Goal: Task Accomplishment & Management: Use online tool/utility

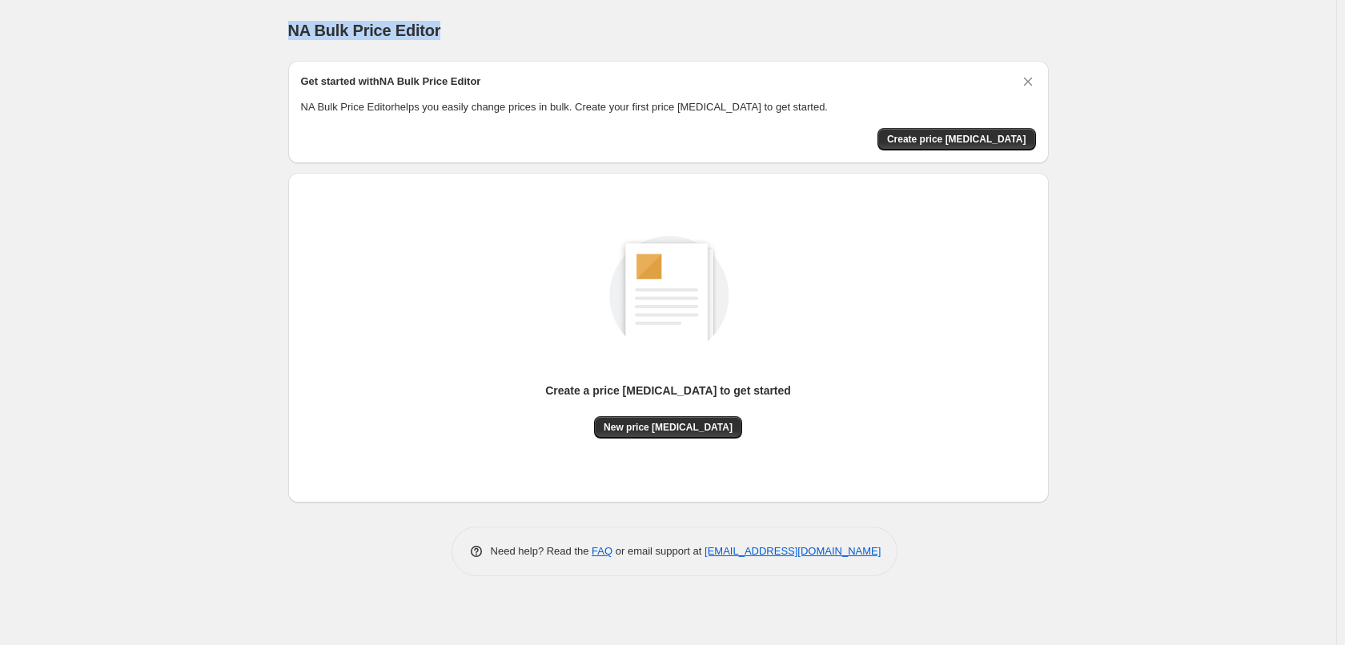
drag, startPoint x: 288, startPoint y: 34, endPoint x: 447, endPoint y: 34, distance: 158.5
click at [447, 34] on div "NA Bulk Price Editor" at bounding box center [668, 30] width 761 height 22
copy span "NA Bulk Price Editor"
click at [74, 119] on div "NA Bulk Price Editor. This page is ready NA Bulk Price Editor Get started with …" at bounding box center [668, 322] width 1336 height 645
drag, startPoint x: 286, startPoint y: 38, endPoint x: 484, endPoint y: 26, distance: 198.9
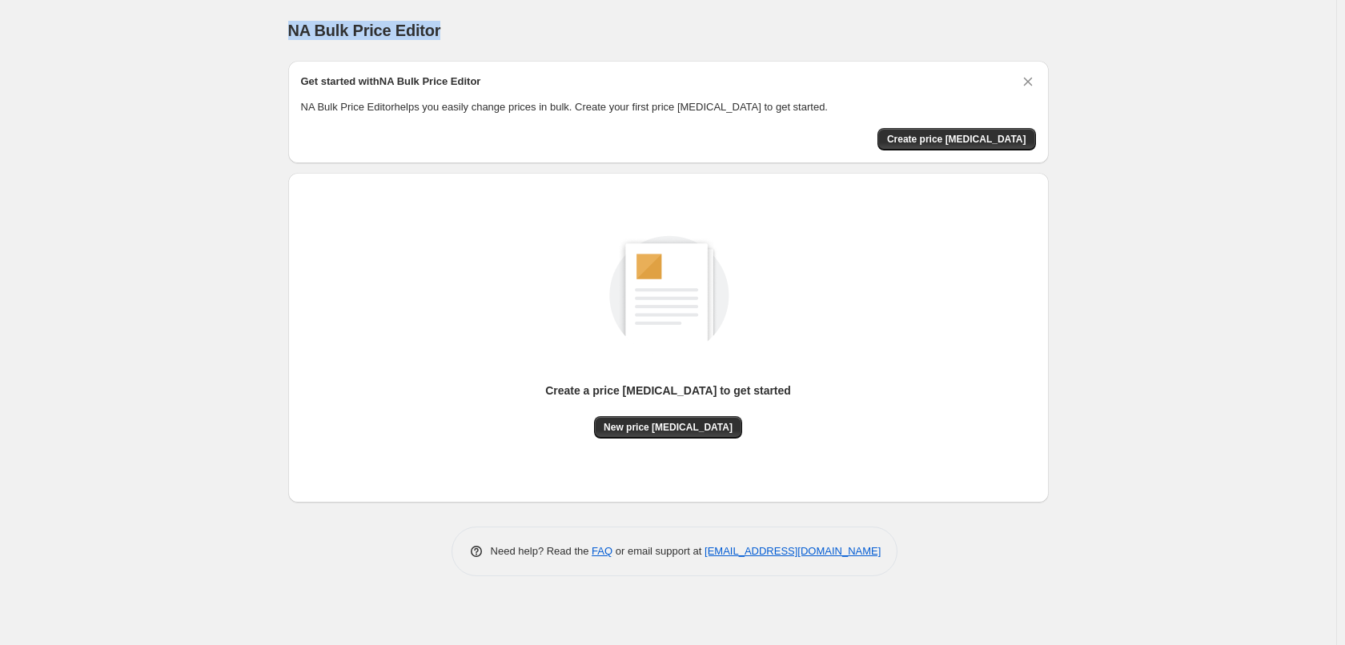
click at [484, 26] on div "NA Bulk Price Editor. This page is ready NA Bulk Price Editor Get started with …" at bounding box center [668, 300] width 799 height 601
click at [390, 372] on div "Create a price change job to get started New price change job" at bounding box center [668, 320] width 735 height 237
click at [384, 22] on span "NA Bulk Price Editor" at bounding box center [364, 31] width 153 height 18
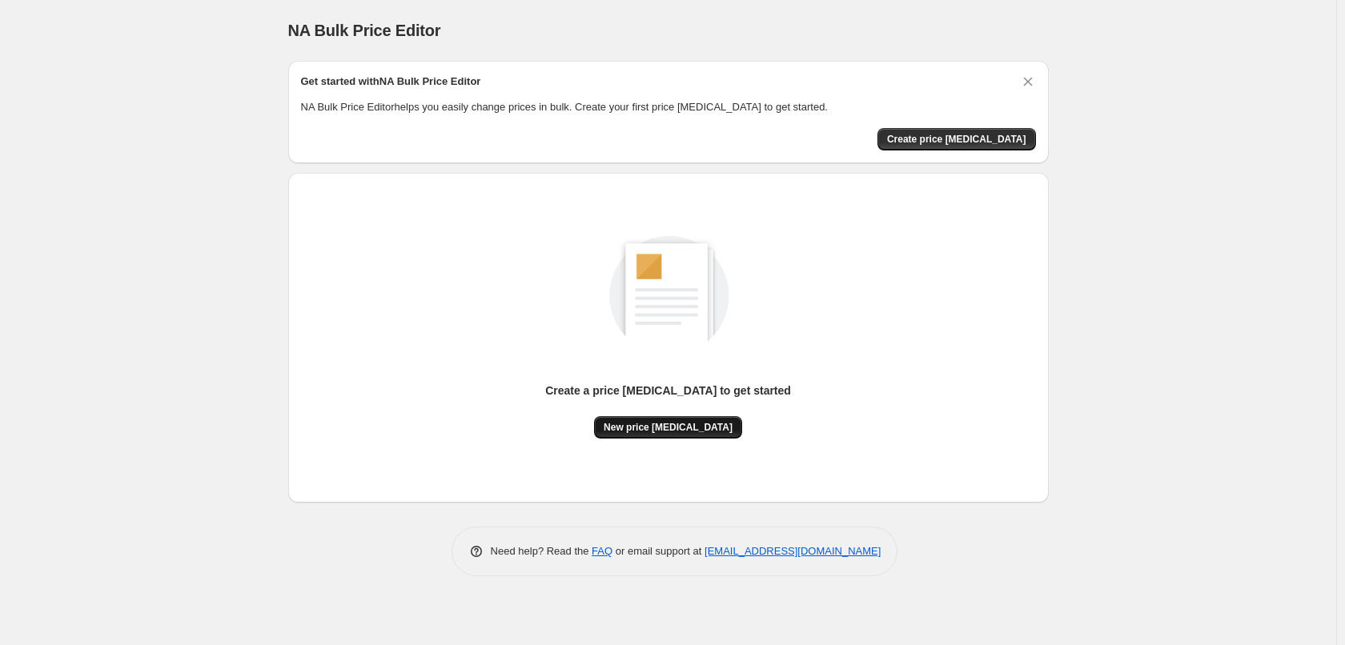
click at [684, 435] on button "New price [MEDICAL_DATA]" at bounding box center [668, 427] width 148 height 22
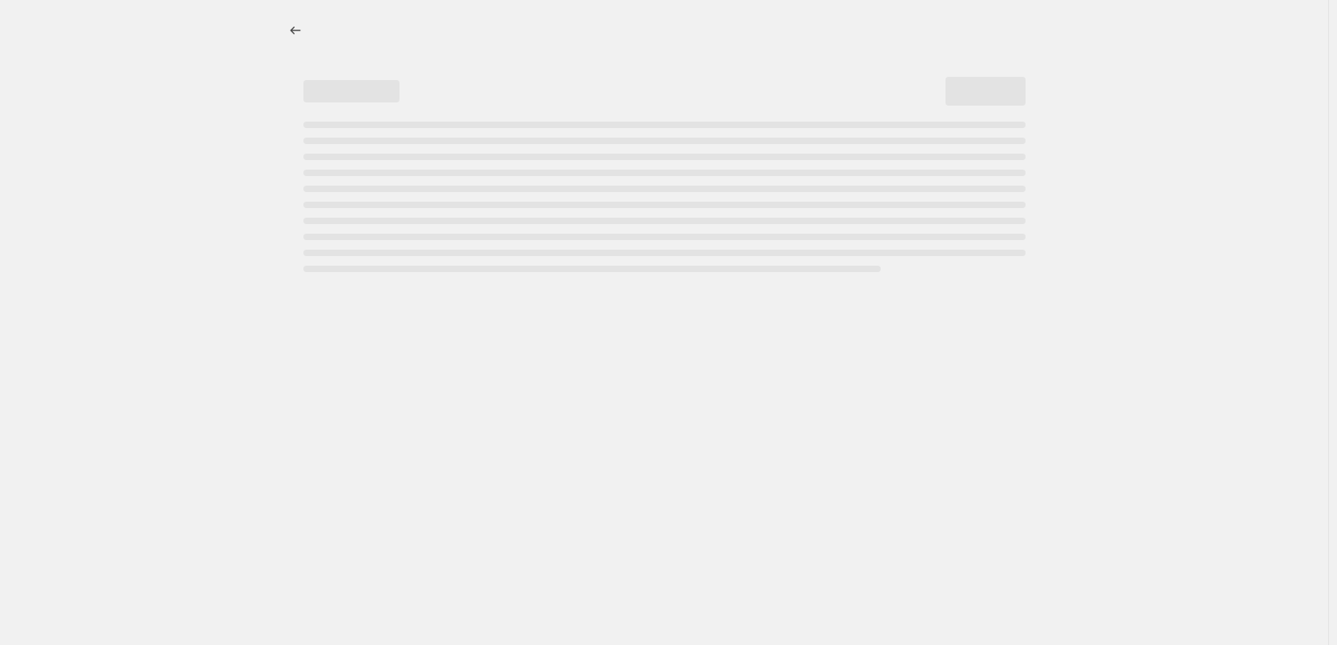
select select "percentage"
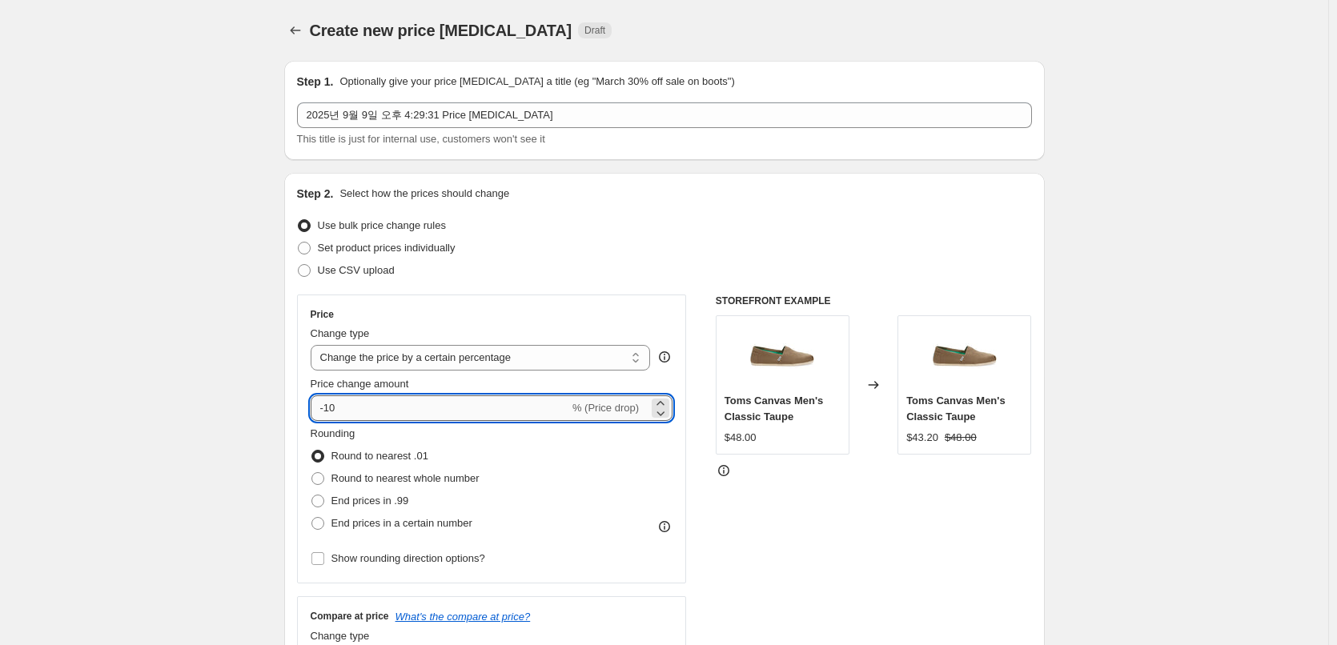
click at [525, 399] on input "-10" at bounding box center [440, 409] width 259 height 26
type input "-1"
type input "-20"
click at [536, 260] on div "Use CSV upload" at bounding box center [664, 270] width 735 height 22
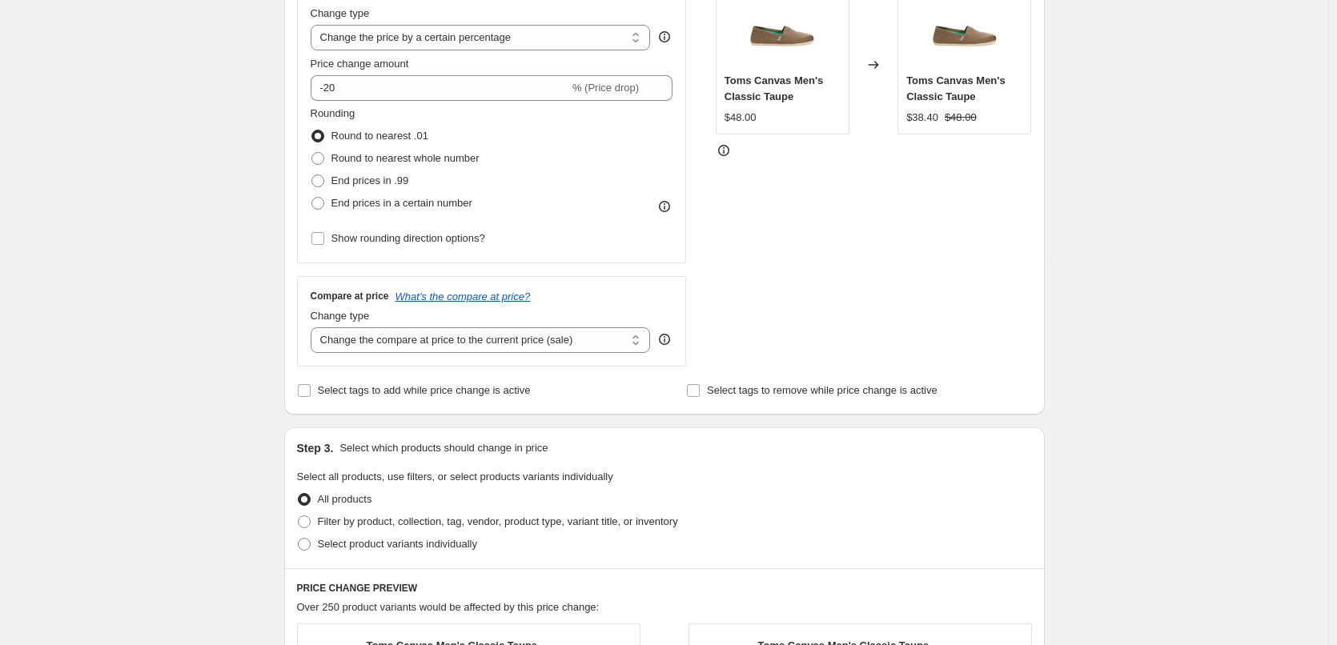
scroll to position [427, 0]
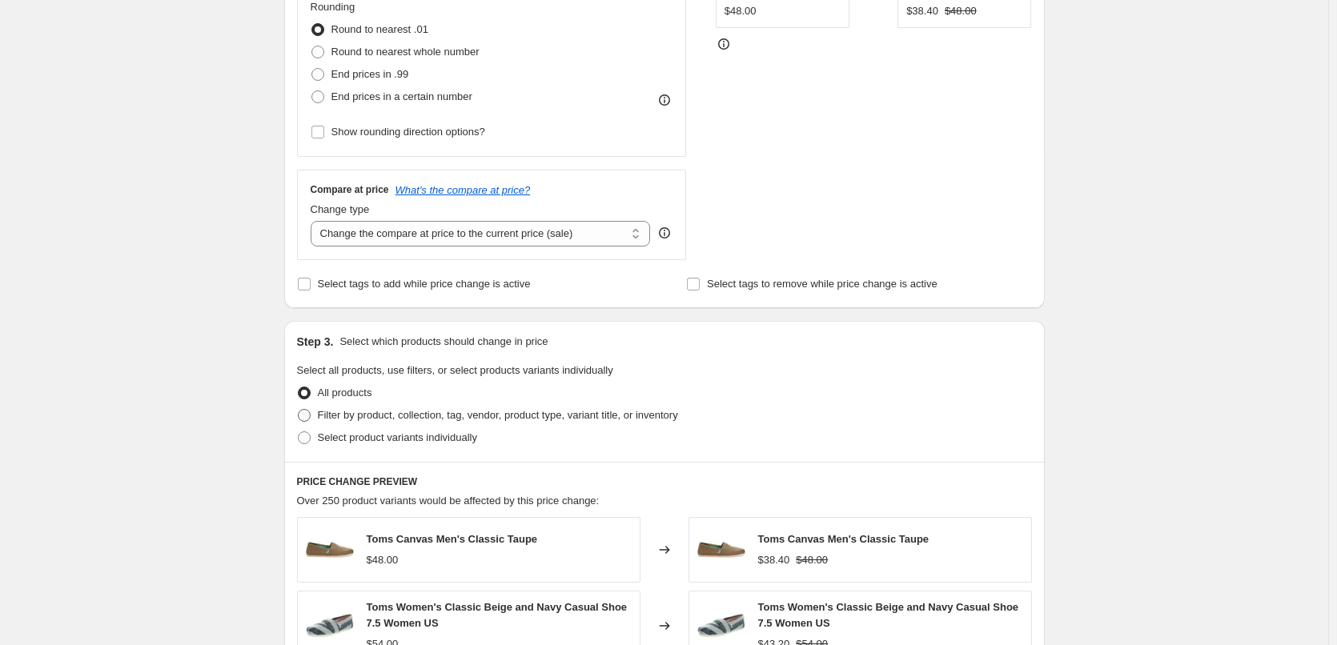
click at [410, 413] on span "Filter by product, collection, tag, vendor, product type, variant title, or inv…" at bounding box center [498, 415] width 360 height 12
click at [299, 410] on input "Filter by product, collection, tag, vendor, product type, variant title, or inv…" at bounding box center [298, 409] width 1 height 1
radio input "true"
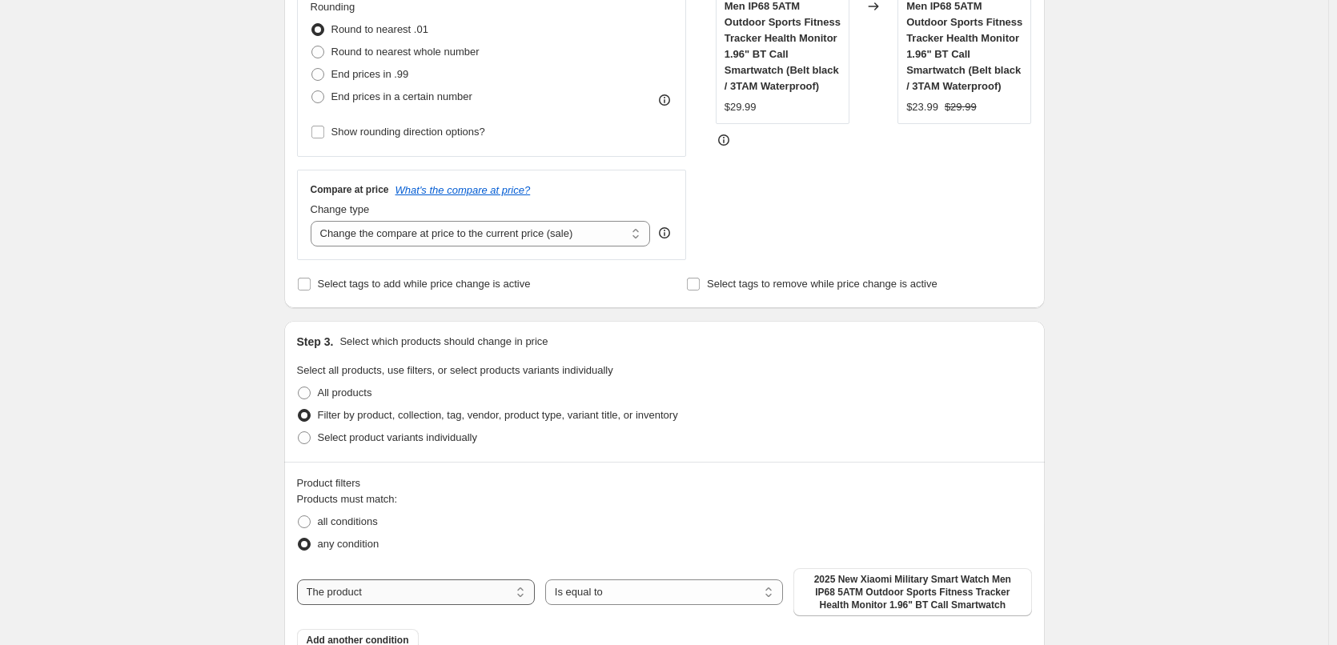
click at [454, 600] on select "The product The product's collection The product's tag The product's vendor The…" at bounding box center [416, 593] width 238 height 26
select select "tag"
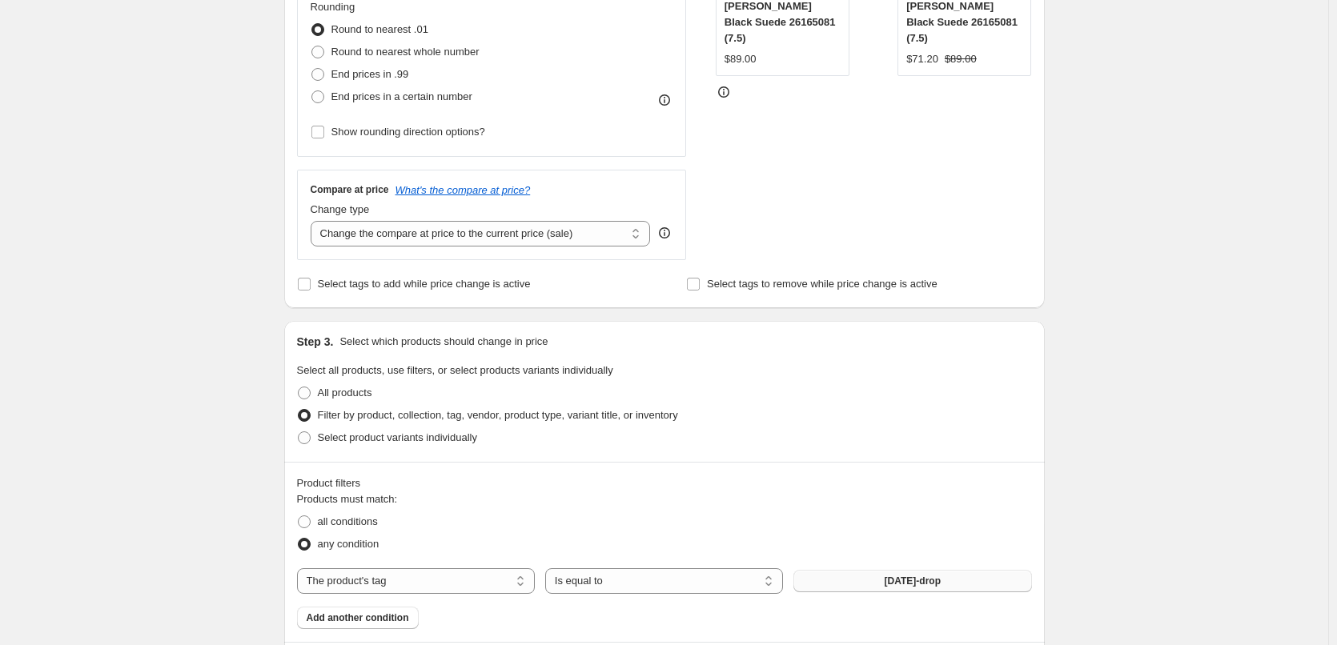
click at [935, 584] on span "[DATE]-drop" at bounding box center [913, 581] width 56 height 13
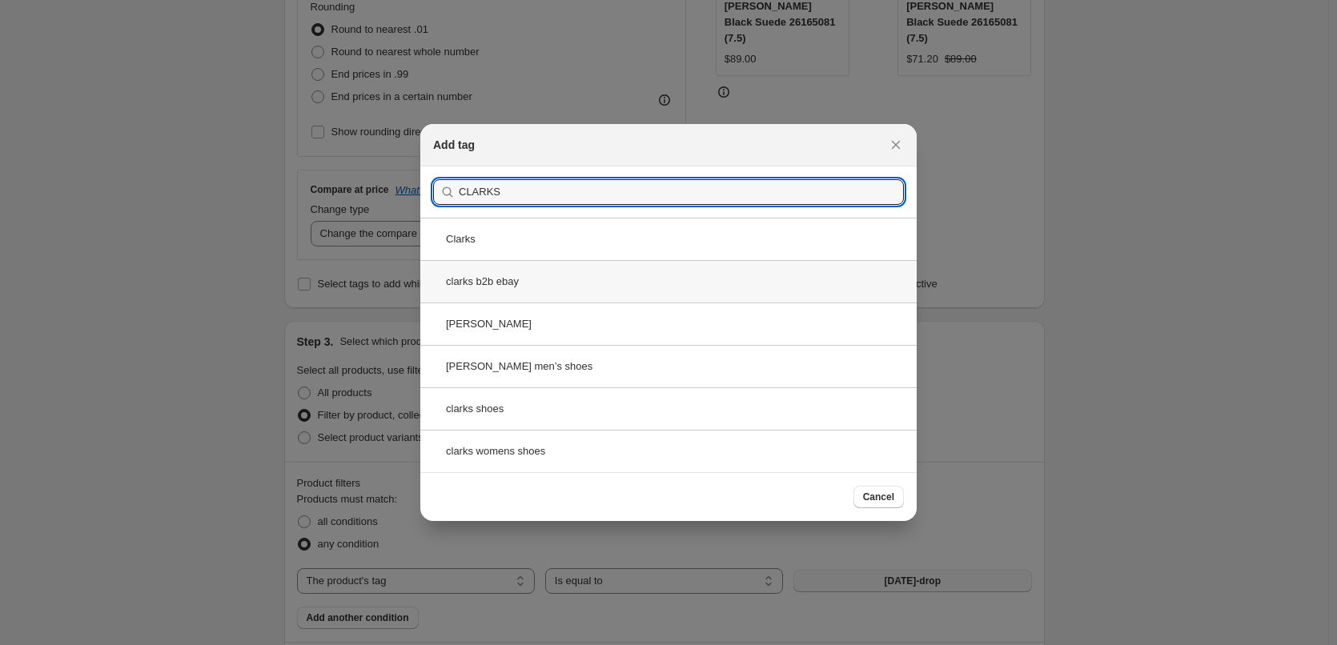
type input "CLARKS"
click at [536, 279] on div "clarks b2b ebay" at bounding box center [668, 281] width 496 height 42
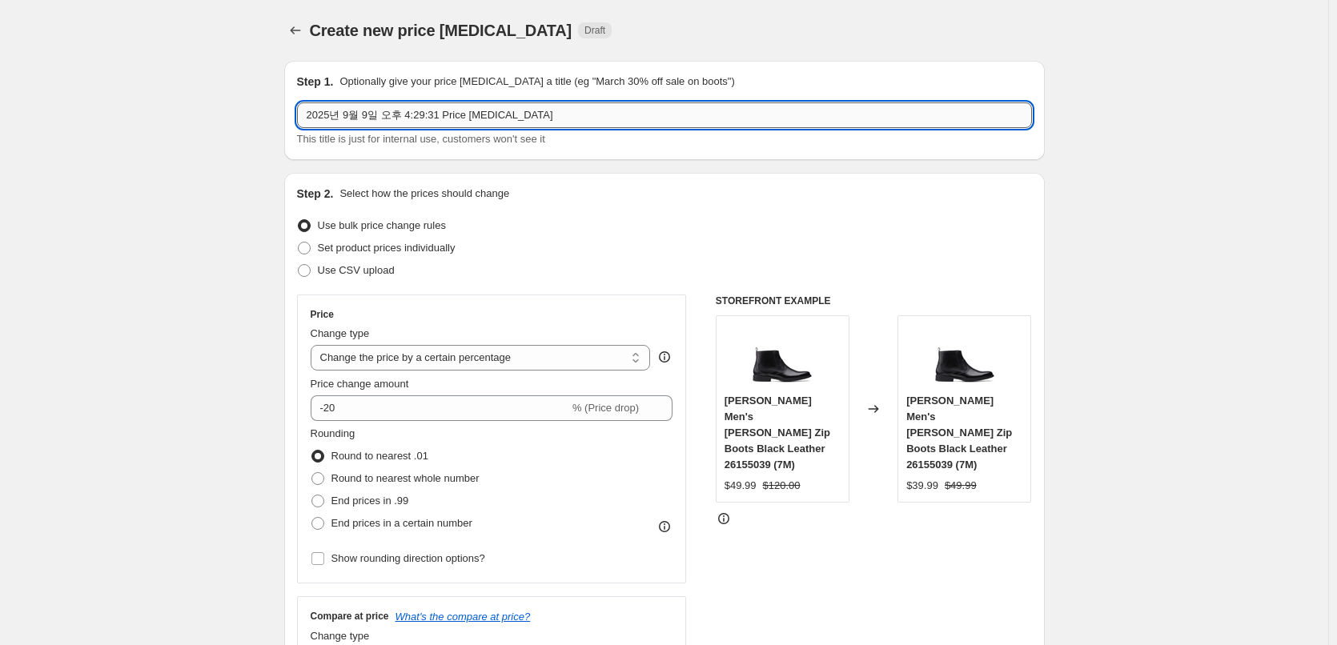
click at [536, 123] on input "2025년 9월 9일 오후 4:29:31 Price [MEDICAL_DATA]" at bounding box center [664, 115] width 735 height 26
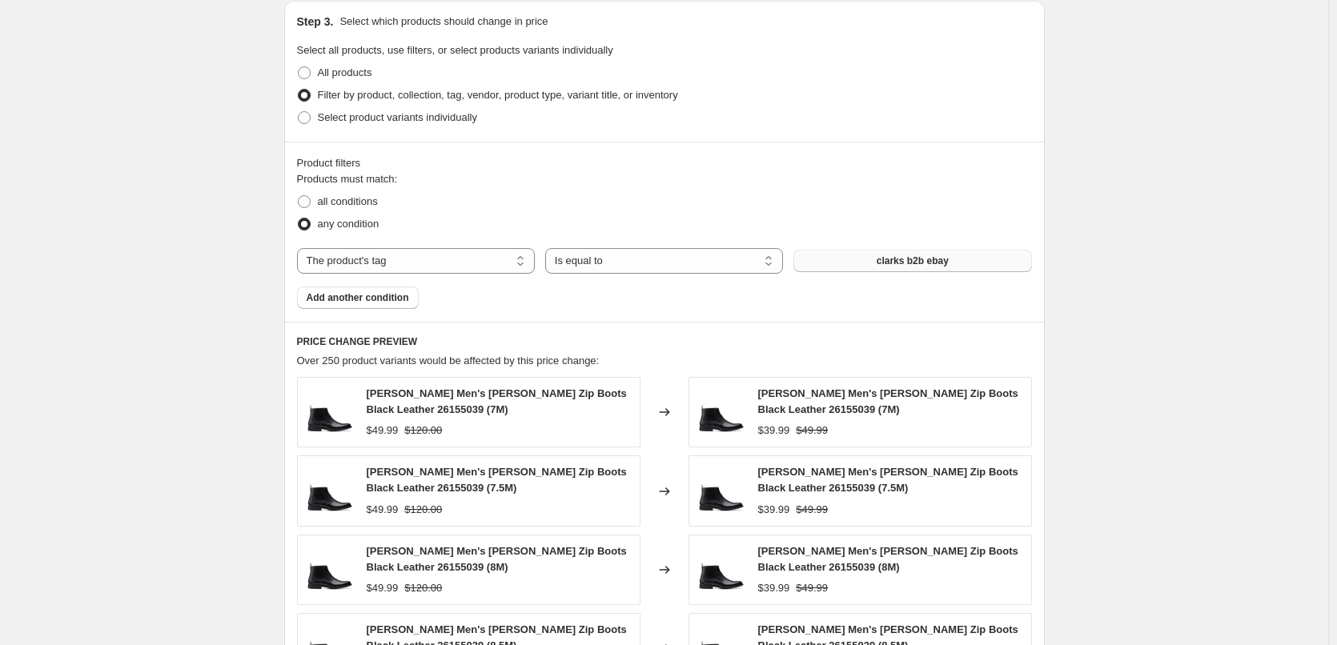
scroll to position [1162, 0]
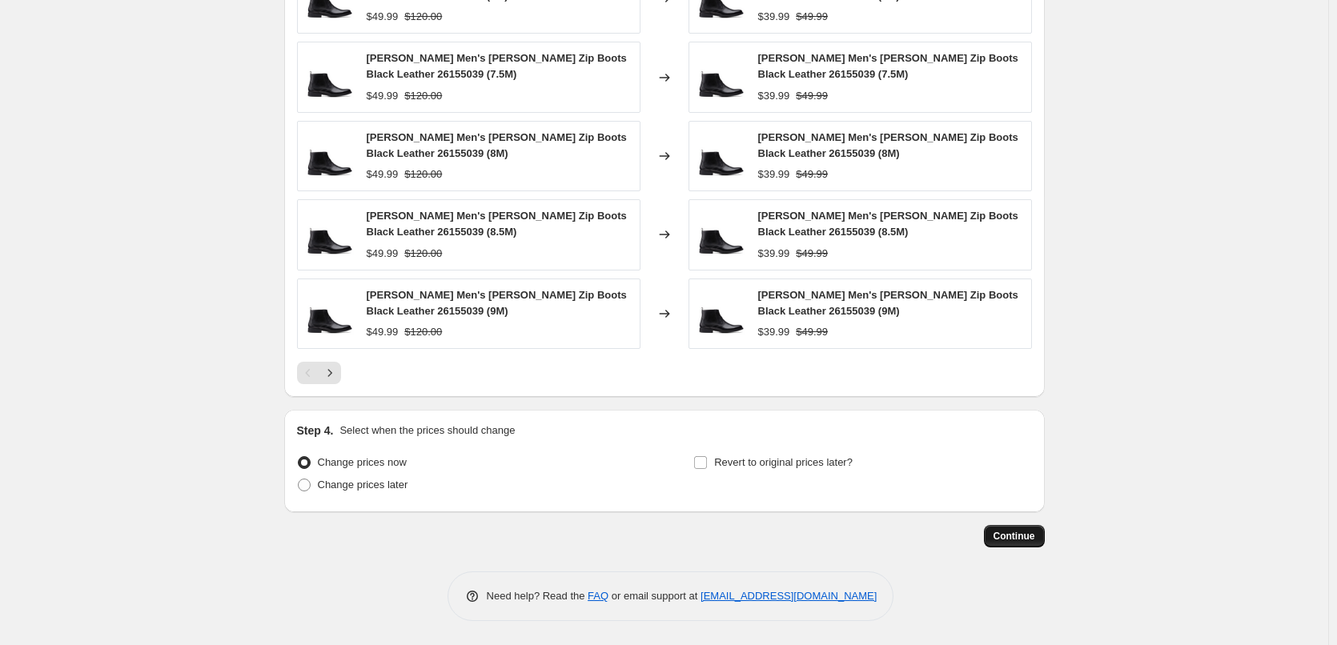
type input "2025년 9월 9일 오후 4:29:31 Price [MEDICAL_DATA] CLARKS B2B"
click at [1023, 534] on span "Continue" at bounding box center [1015, 536] width 42 height 13
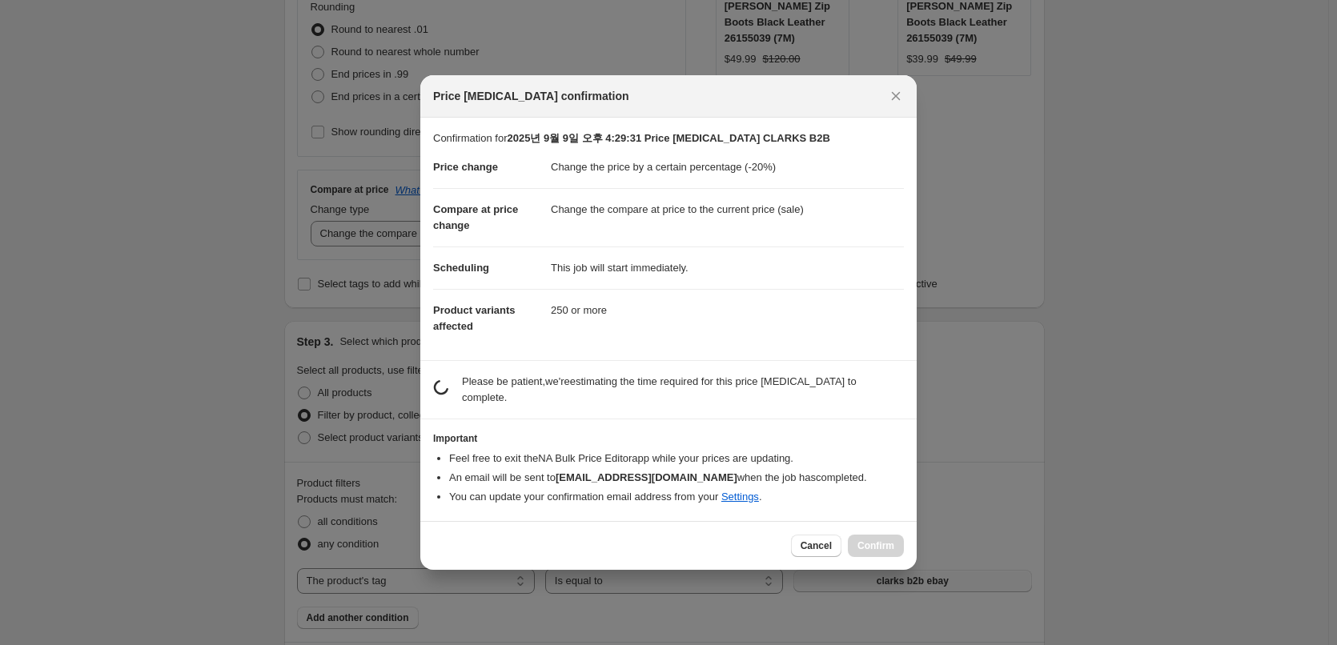
scroll to position [0, 0]
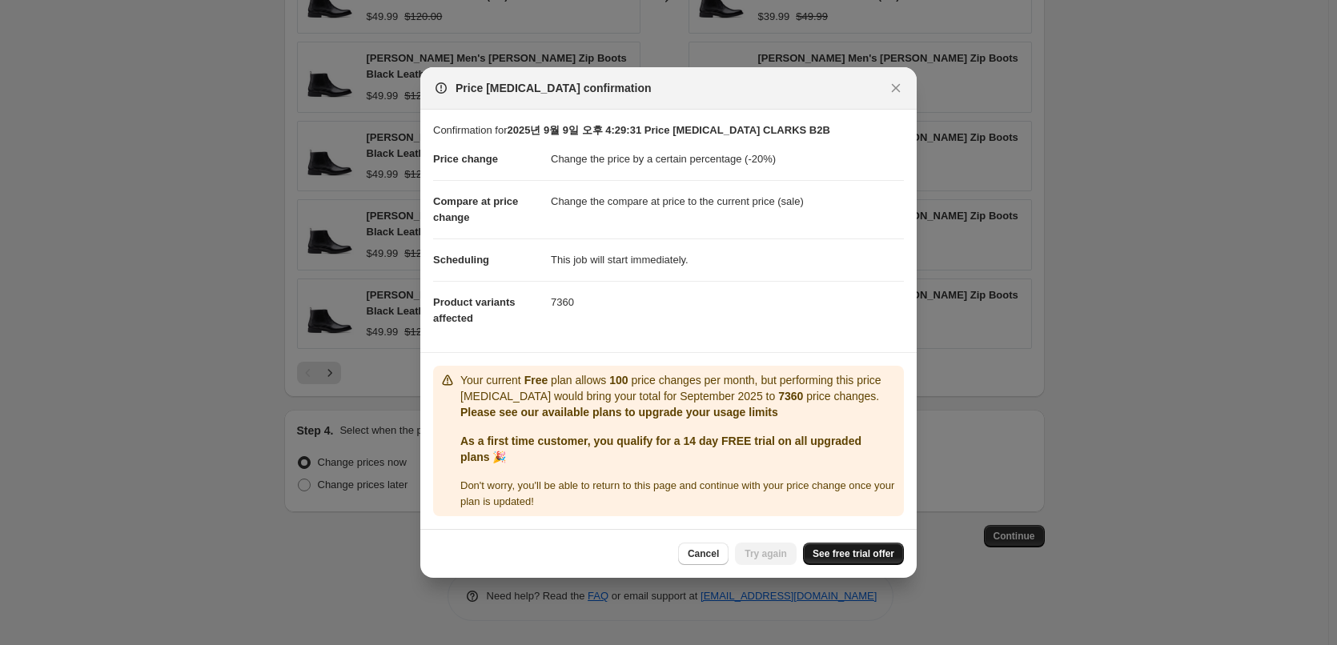
click at [874, 555] on span "See free trial offer" at bounding box center [854, 554] width 82 height 13
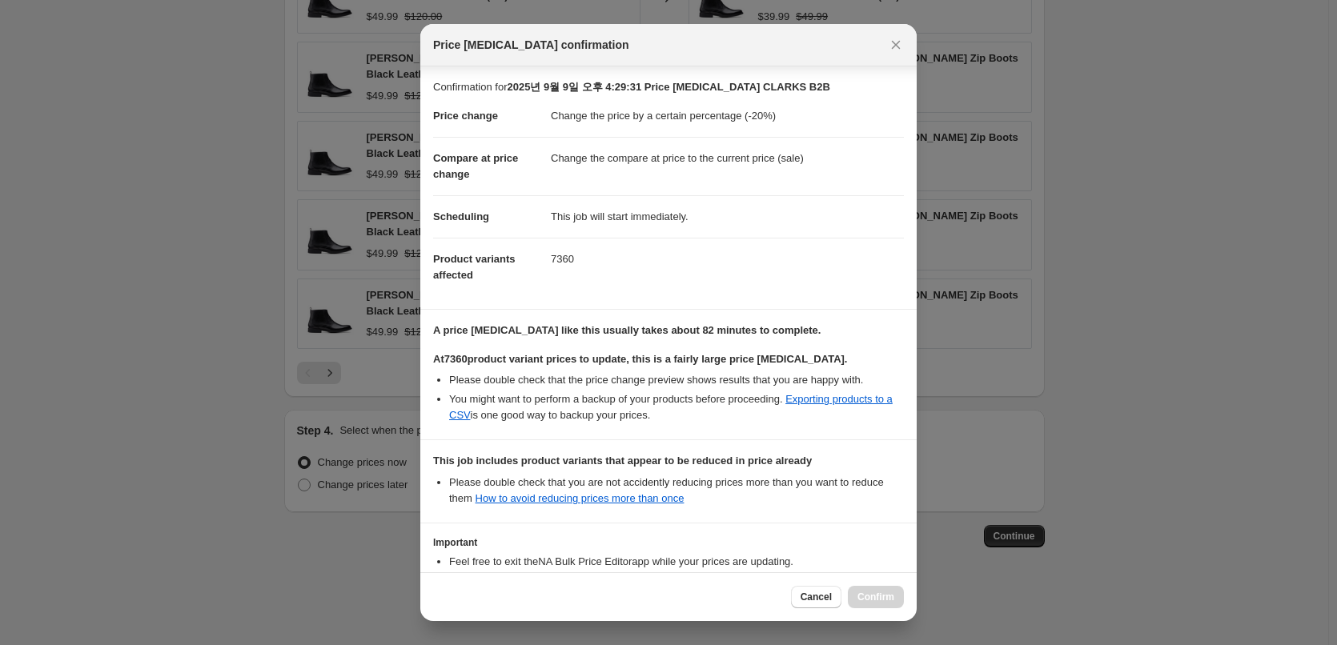
scroll to position [117, 0]
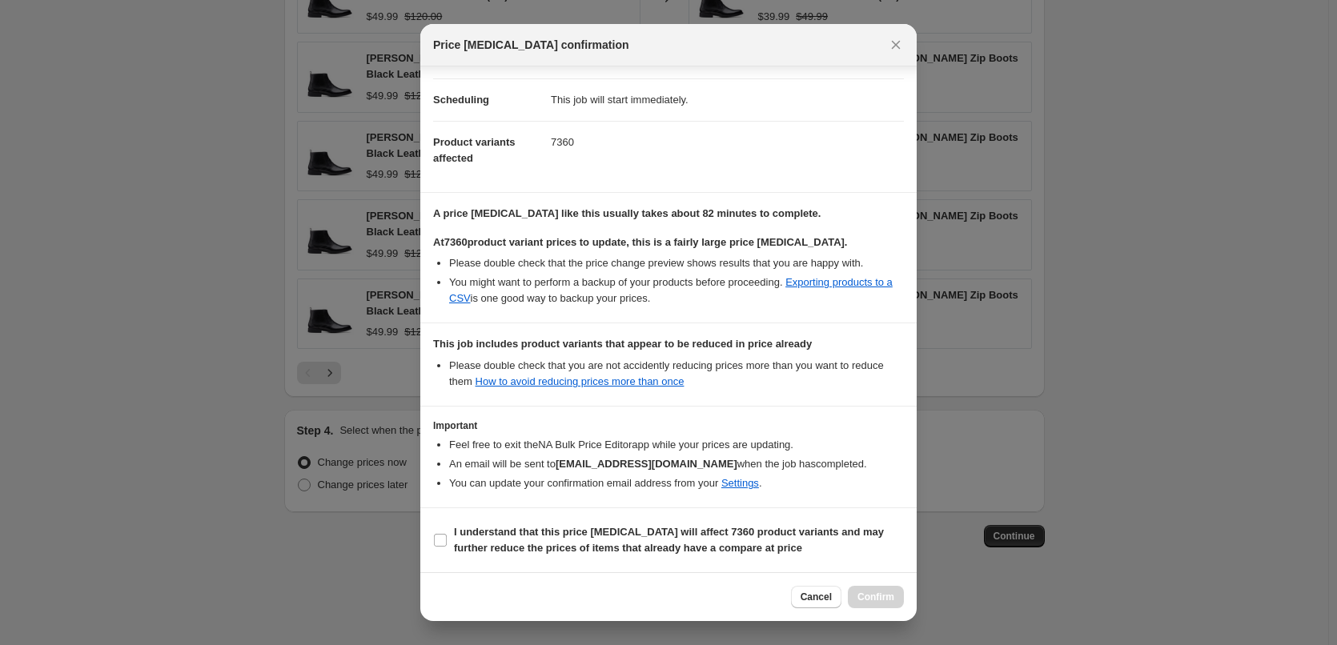
click at [865, 584] on div "Cancel Confirm" at bounding box center [668, 597] width 496 height 49
click at [874, 601] on div "Cancel Confirm" at bounding box center [847, 597] width 113 height 22
click at [441, 540] on input "I understand that this price [MEDICAL_DATA] will affect 7360 product variants a…" at bounding box center [440, 540] width 13 height 13
checkbox input "true"
click at [894, 596] on button "Confirm" at bounding box center [876, 597] width 56 height 22
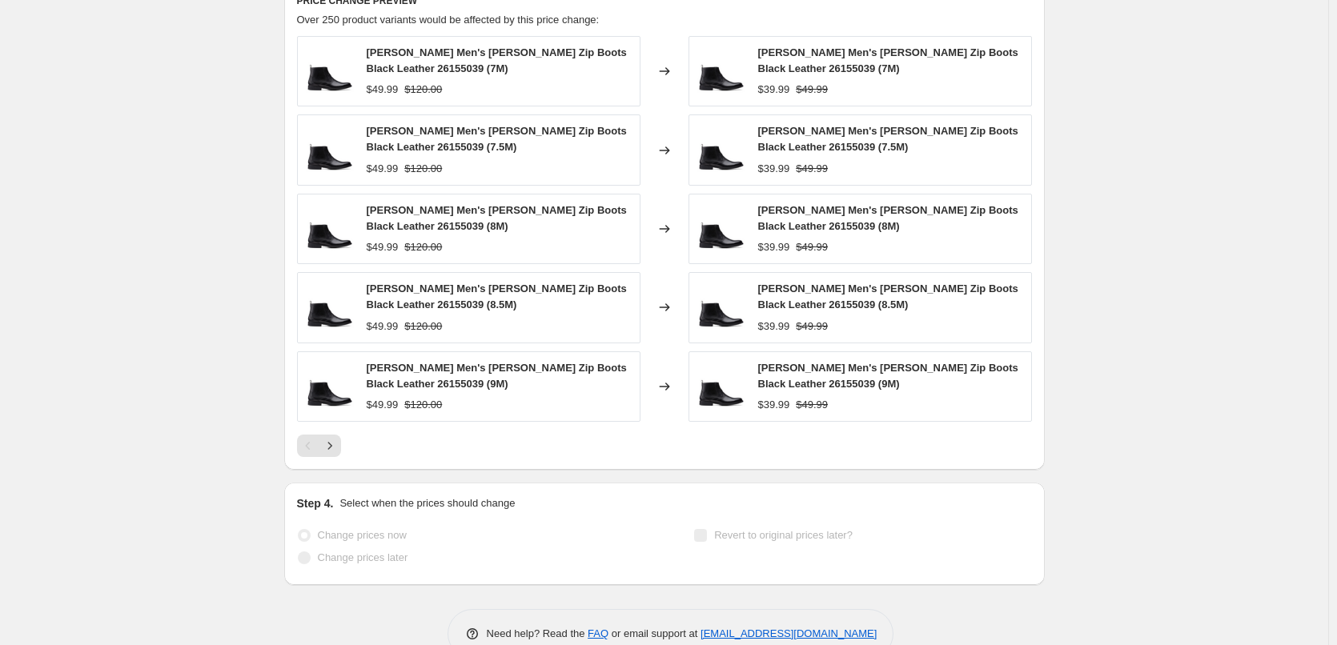
scroll to position [990, 0]
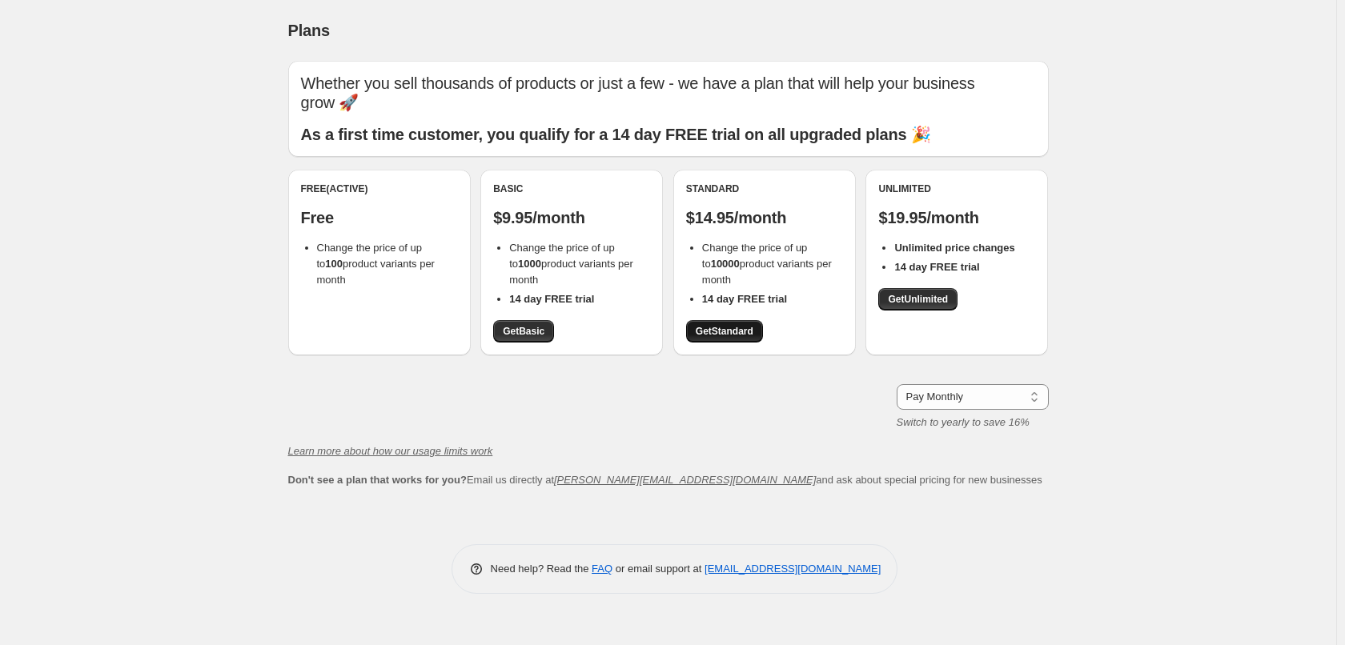
click at [741, 333] on span "Get Standard" at bounding box center [725, 331] width 58 height 13
